Goal: Task Accomplishment & Management: Manage account settings

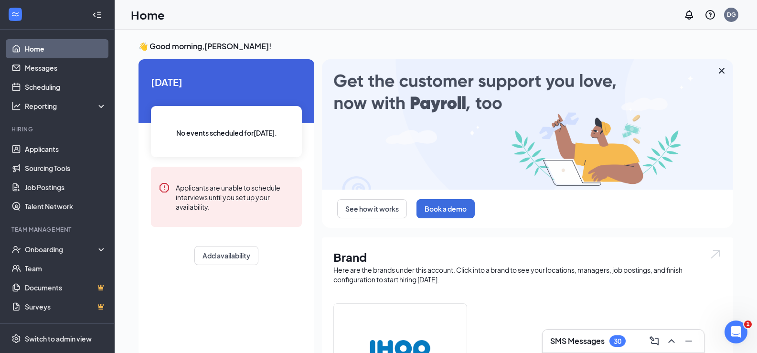
scroll to position [40, 0]
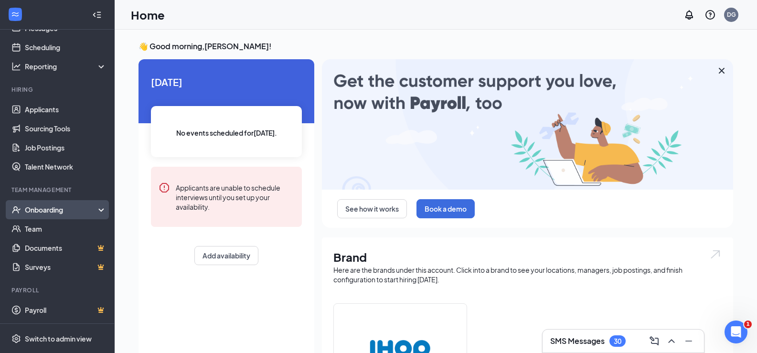
click at [51, 207] on div "Onboarding" at bounding box center [62, 210] width 74 height 10
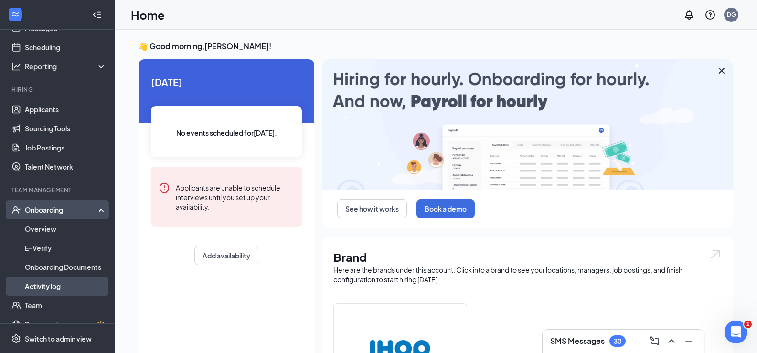
click at [44, 284] on link "Activity log" at bounding box center [66, 286] width 82 height 19
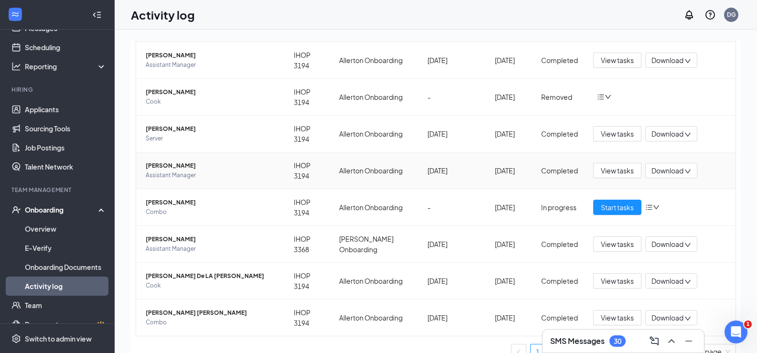
scroll to position [168, 0]
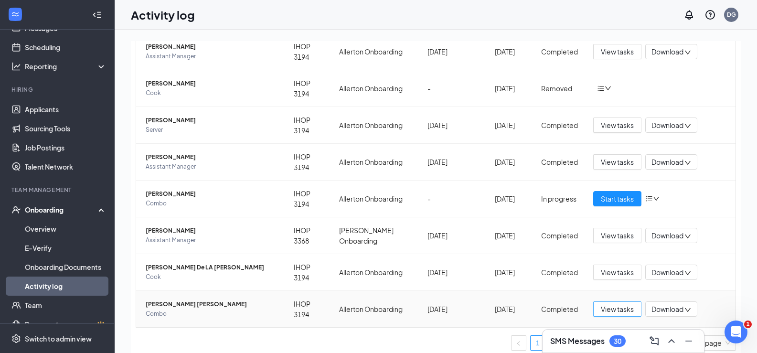
click at [610, 311] on span "View tasks" at bounding box center [617, 309] width 33 height 11
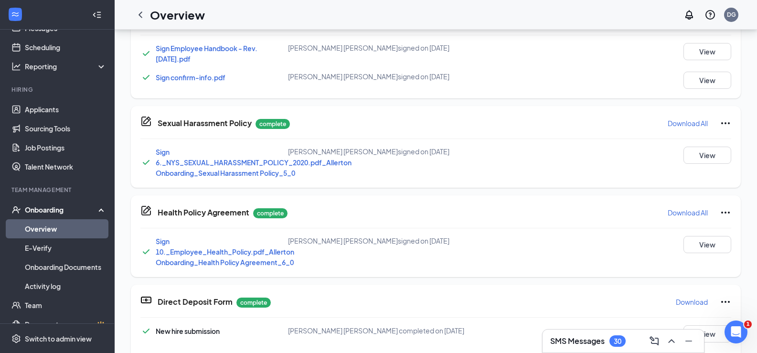
scroll to position [239, 0]
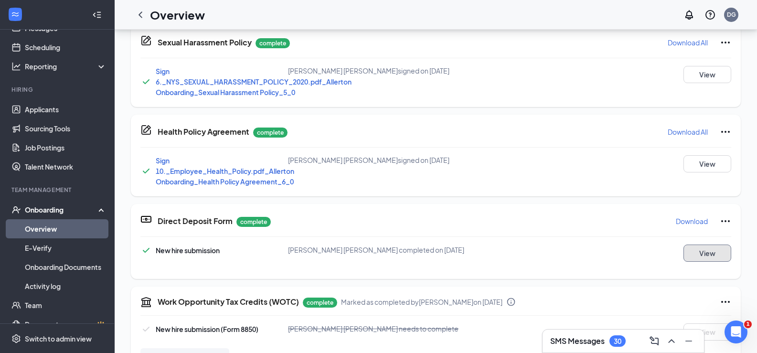
click at [693, 254] on button "View" at bounding box center [707, 253] width 48 height 17
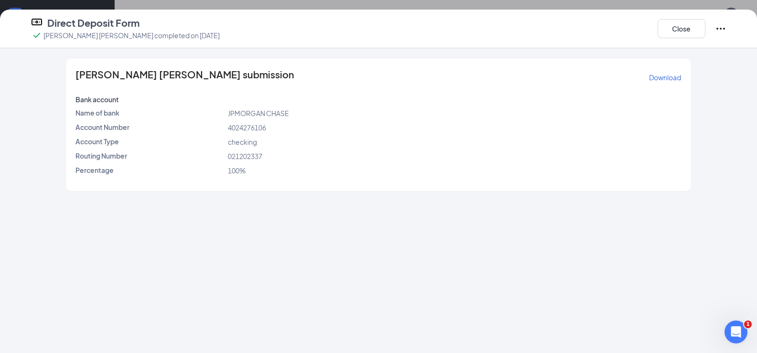
click at [733, 70] on div "[PERSON_NAME] [PERSON_NAME] submission Download Bank account Name of bank JPMOR…" at bounding box center [379, 125] width 734 height 134
click at [712, 77] on div "[PERSON_NAME] [PERSON_NAME] submission Download Bank account Name of bank JPMOR…" at bounding box center [379, 125] width 734 height 134
click at [691, 28] on button "Close" at bounding box center [682, 28] width 48 height 19
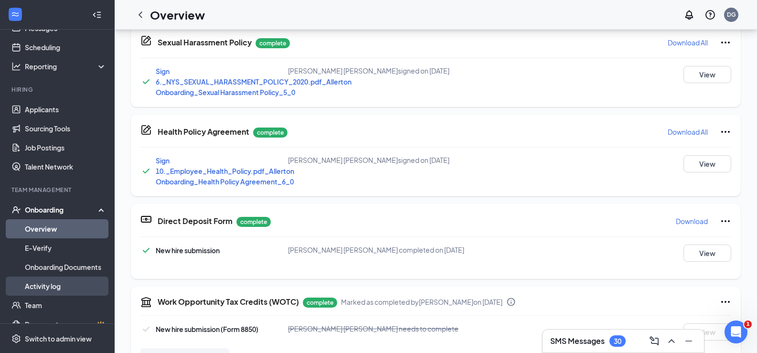
click at [43, 286] on link "Activity log" at bounding box center [66, 286] width 82 height 19
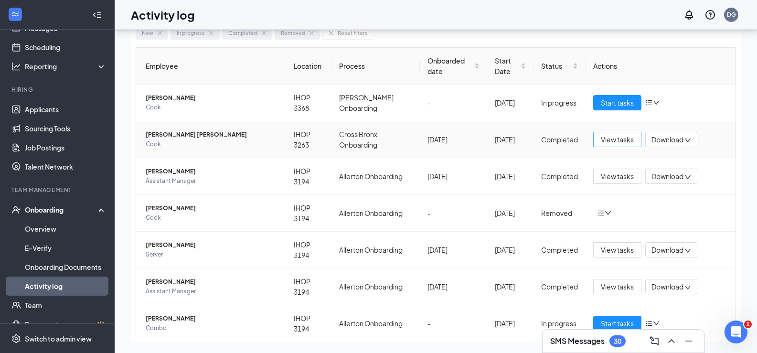
click at [607, 143] on span "View tasks" at bounding box center [617, 139] width 33 height 11
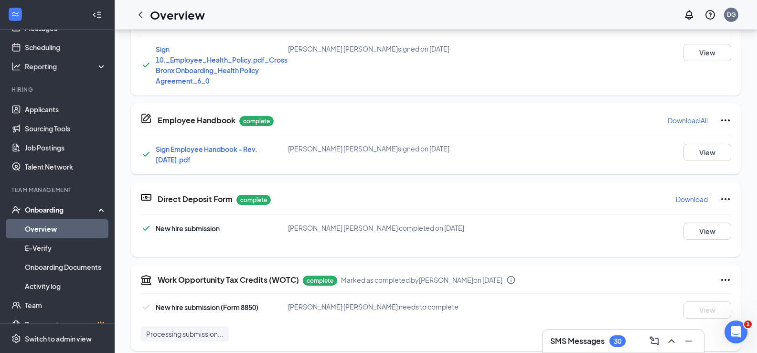
scroll to position [334, 0]
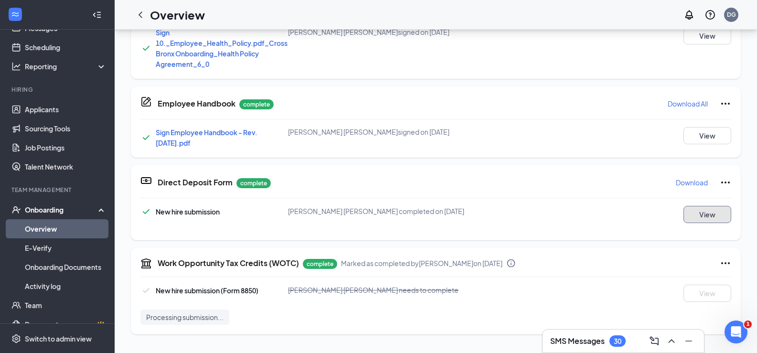
click at [689, 211] on button "View" at bounding box center [707, 214] width 48 height 17
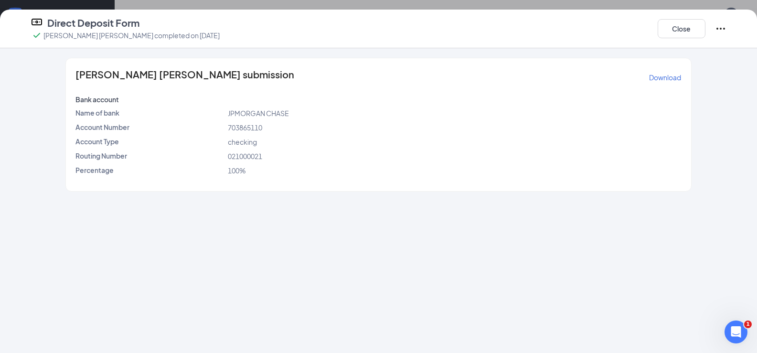
click at [668, 78] on p "Download" at bounding box center [665, 78] width 32 height 10
